Goal: Information Seeking & Learning: Check status

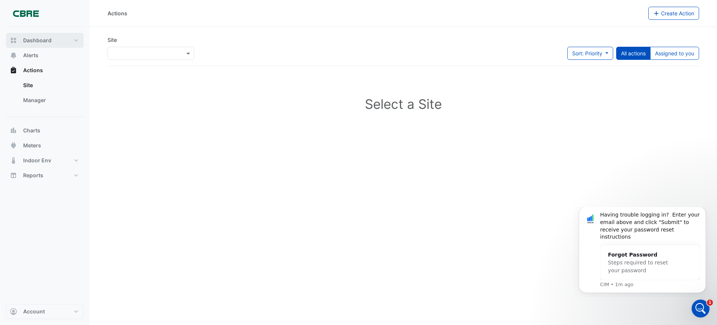
click at [27, 37] on span "Dashboard" at bounding box center [37, 40] width 28 height 7
select select "**"
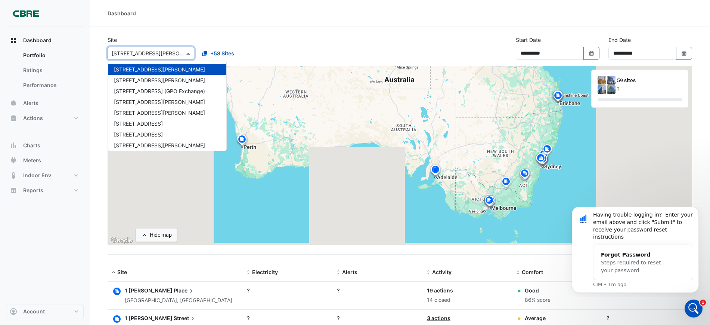
click at [142, 59] on div "× [STREET_ADDRESS][PERSON_NAME]" at bounding box center [151, 53] width 87 height 13
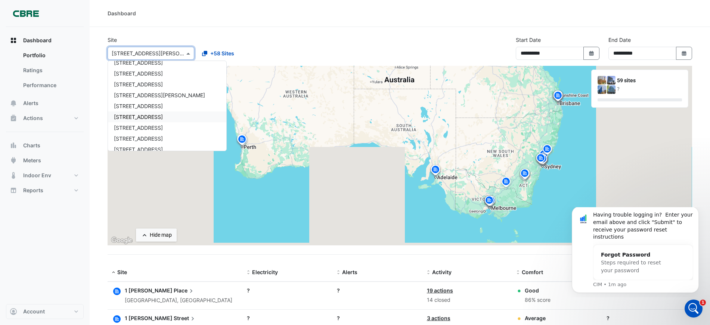
scroll to position [140, 0]
click at [140, 104] on span "[STREET_ADDRESS]" at bounding box center [138, 102] width 49 height 6
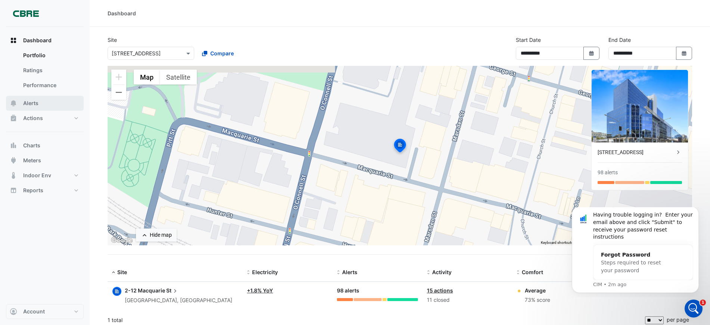
click at [33, 102] on span "Alerts" at bounding box center [30, 102] width 15 height 7
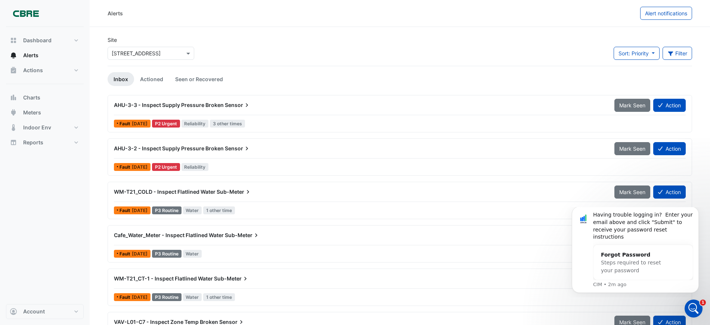
click at [236, 102] on span "Sensor" at bounding box center [238, 104] width 26 height 7
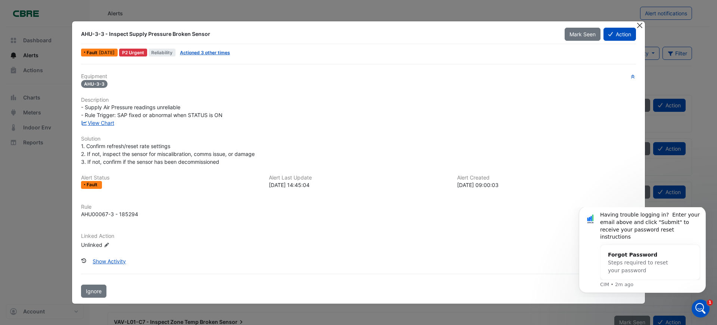
click at [640, 24] on button "Close" at bounding box center [640, 25] width 8 height 8
